Goal: Information Seeking & Learning: Learn about a topic

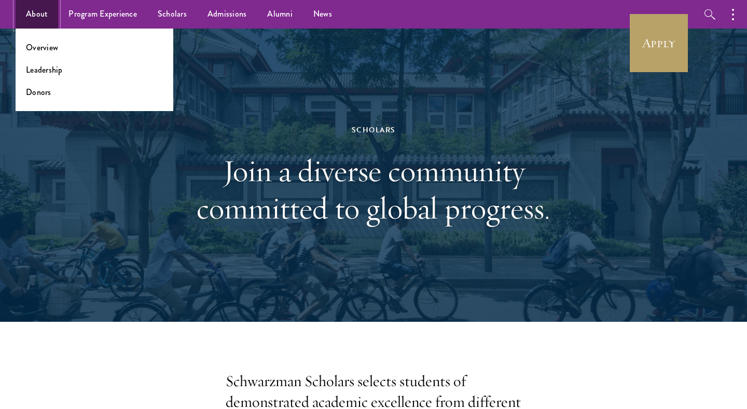
click at [35, 13] on link "About" at bounding box center [37, 14] width 43 height 29
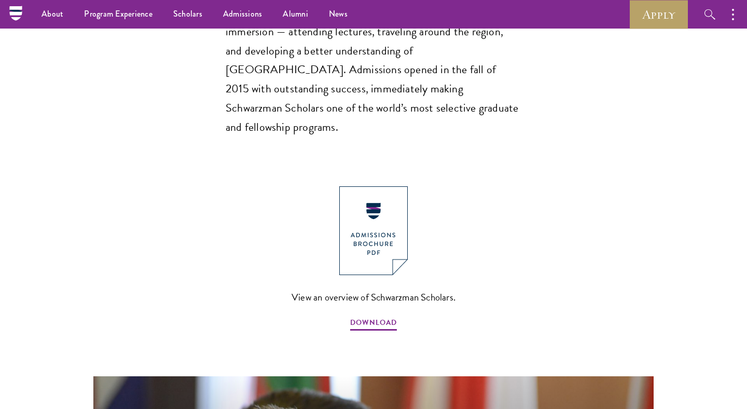
scroll to position [969, 0]
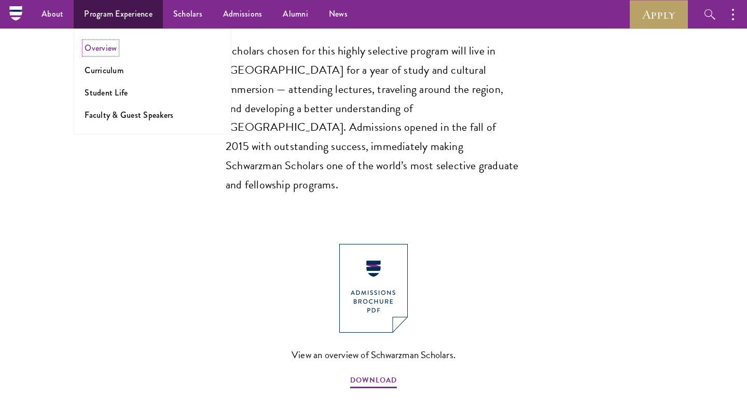
click at [98, 48] on link "Overview" at bounding box center [101, 48] width 32 height 12
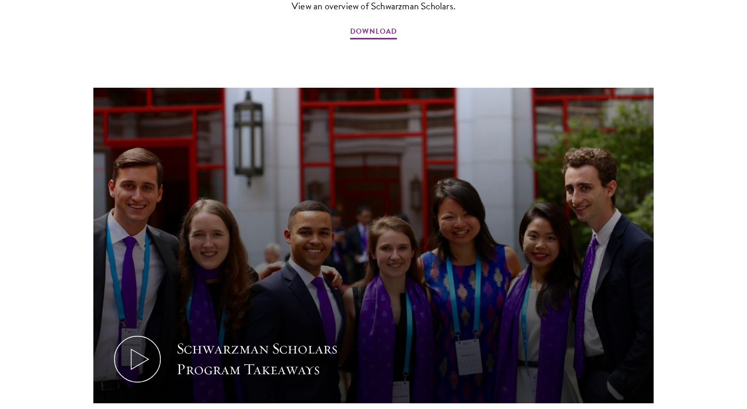
scroll to position [1000, 0]
